Goal: Ask a question

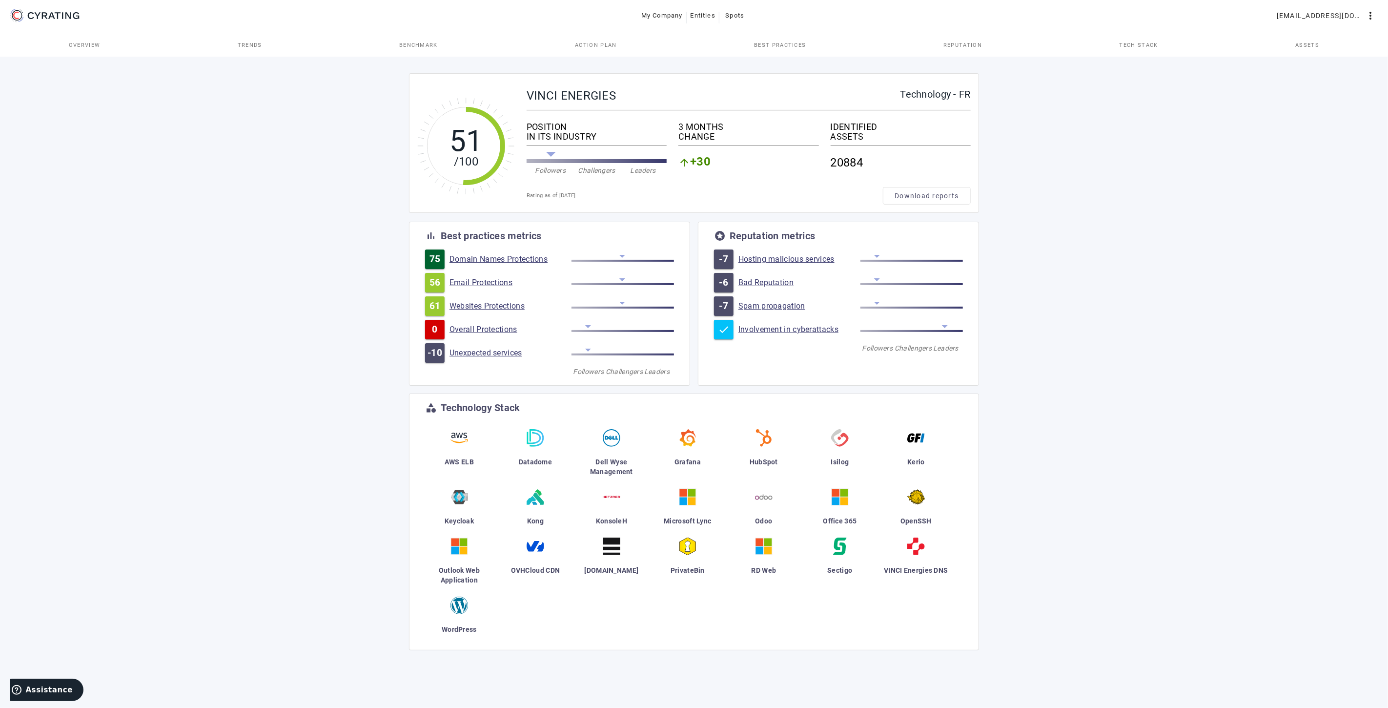
click at [51, 637] on body "Assistance" at bounding box center [47, 690] width 74 height 24
click at [689, 637] on div "51 /100 VINCI ENERGIES Technology - FR POSITION IN ITS INDUSTRY Followers Chall…" at bounding box center [694, 381] width 1388 height 653
click at [52, 637] on button "Assistance" at bounding box center [42, 689] width 83 height 22
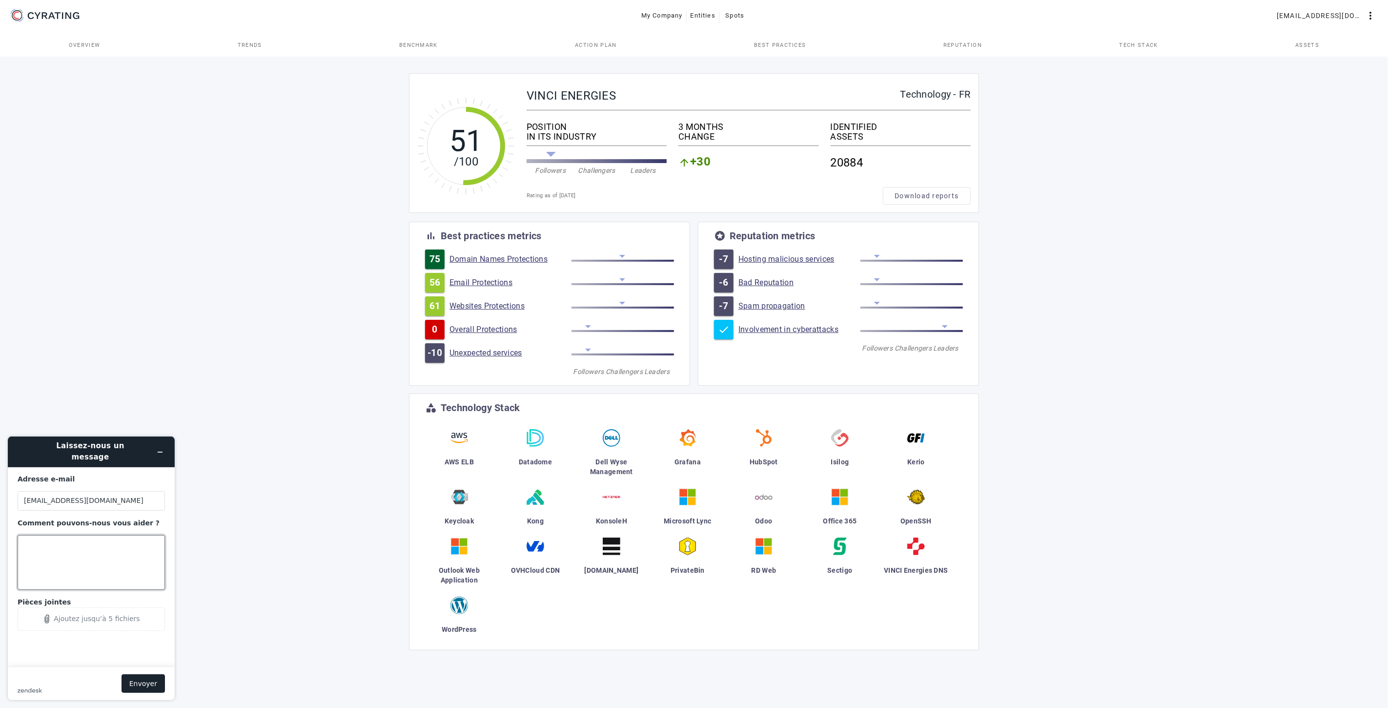
click at [115, 538] on textarea "Comment pouvons-nous vous aider ?" at bounding box center [91, 562] width 147 height 55
paste textarea "[DOMAIN_NAME]"
type textarea "Merci d'ajouter les domaines suivants à nos assets Vinci Energies : -"
click at [127, 563] on textarea "Merci d'ajouter les domaines suivants à nos assets Vinci Energies : -" at bounding box center [91, 562] width 147 height 55
paste textarea "• [DOMAIN_NAME] • [DOMAIN_NAME] • [DOMAIN_NAME] • [DOMAIN_NAME] • [DOMAIN_NAME]"
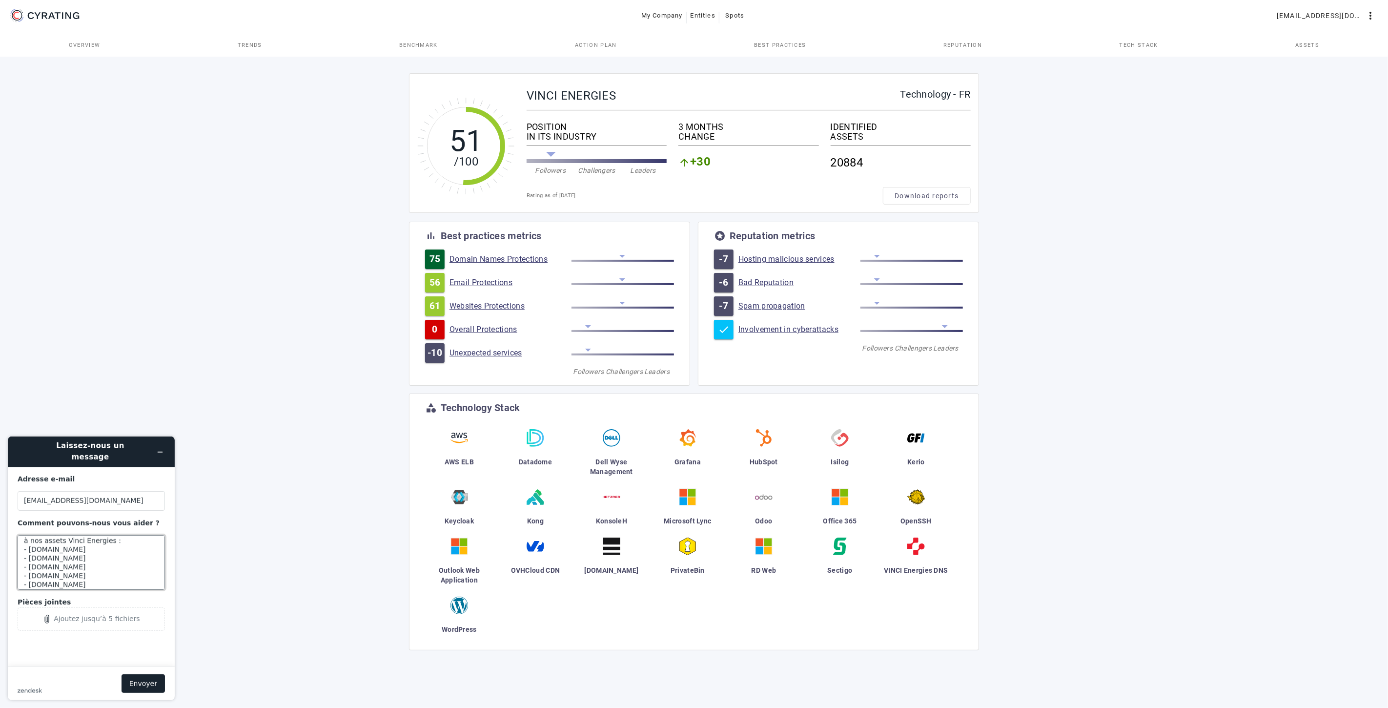
scroll to position [21, 0]
paste textarea "[DOMAIN_NAME] [DOMAIN_NAME]"
type textarea "Merci d'ajouter les domaines suivants à nos assets Vinci Energies : - [DOMAIN_N…"
click at [145, 637] on button "Envoyer" at bounding box center [143, 683] width 43 height 19
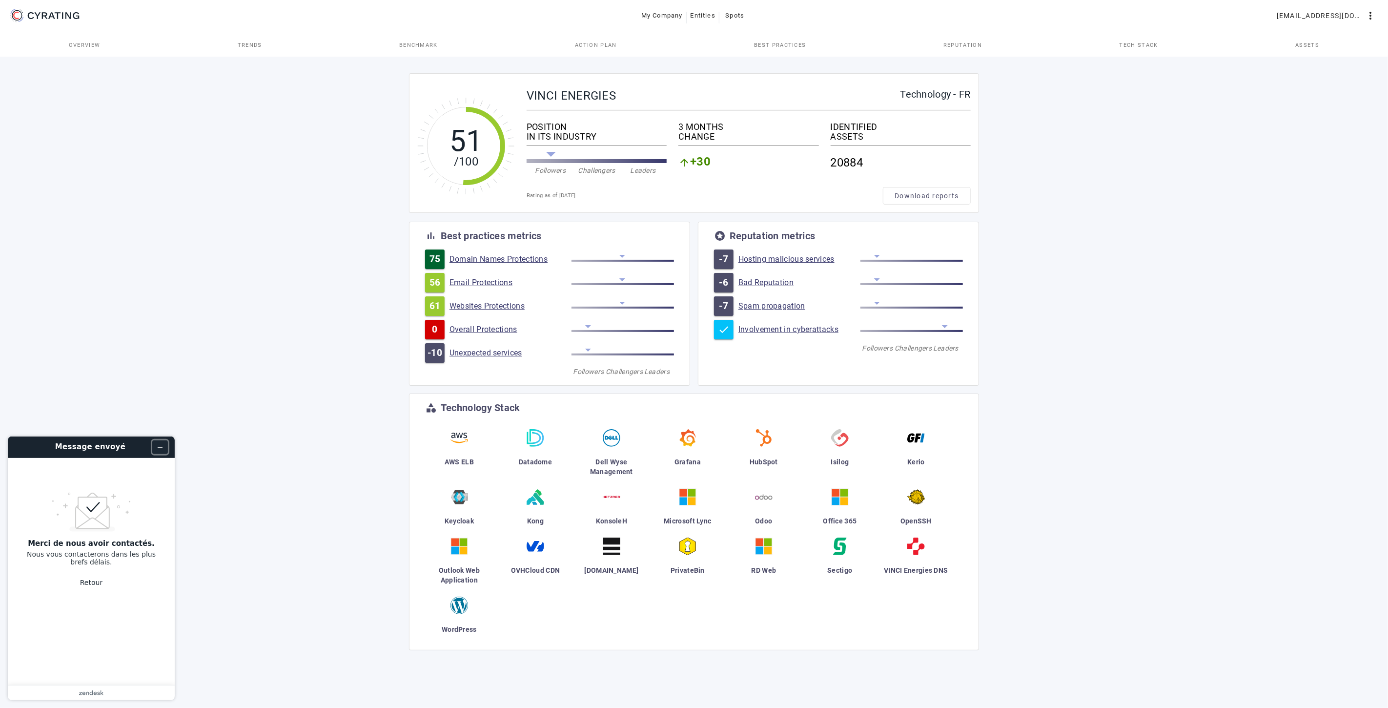
click at [163, 445] on icon "Réduire le widget" at bounding box center [160, 446] width 7 height 7
